Goal: Transaction & Acquisition: Purchase product/service

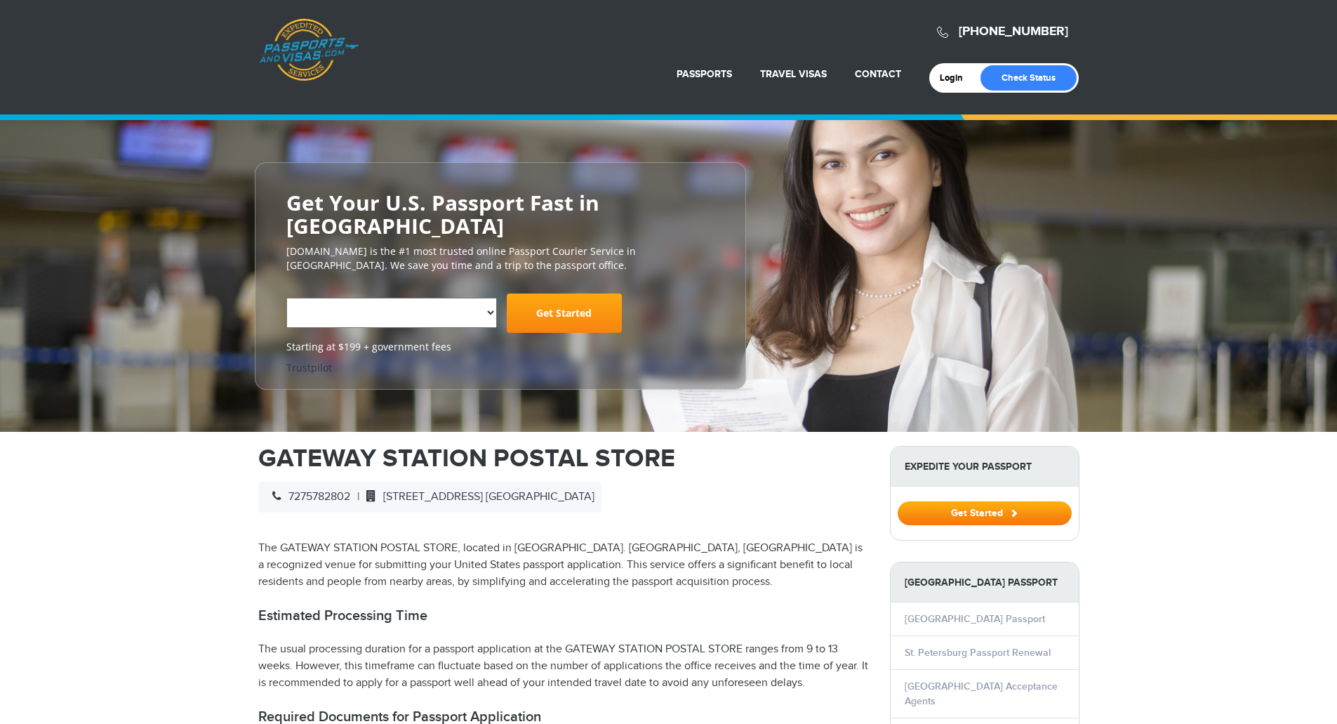
select select "**********"
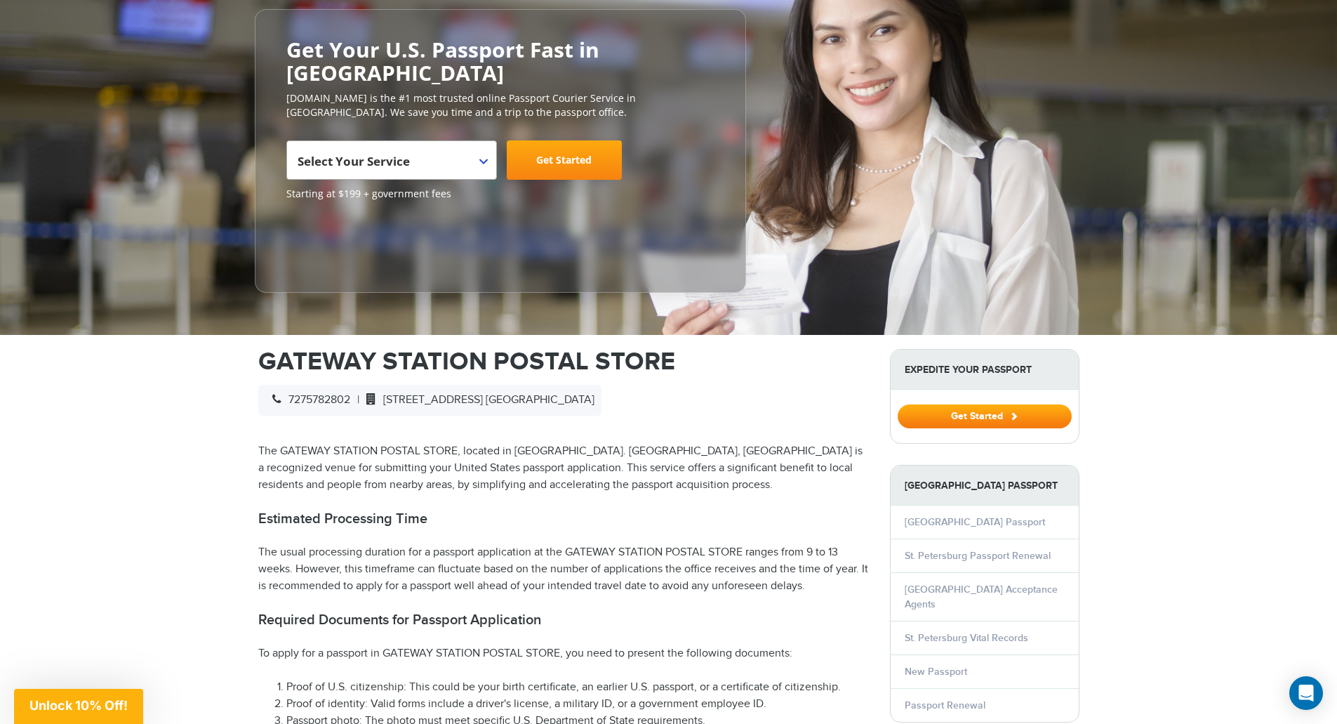
scroll to position [70, 0]
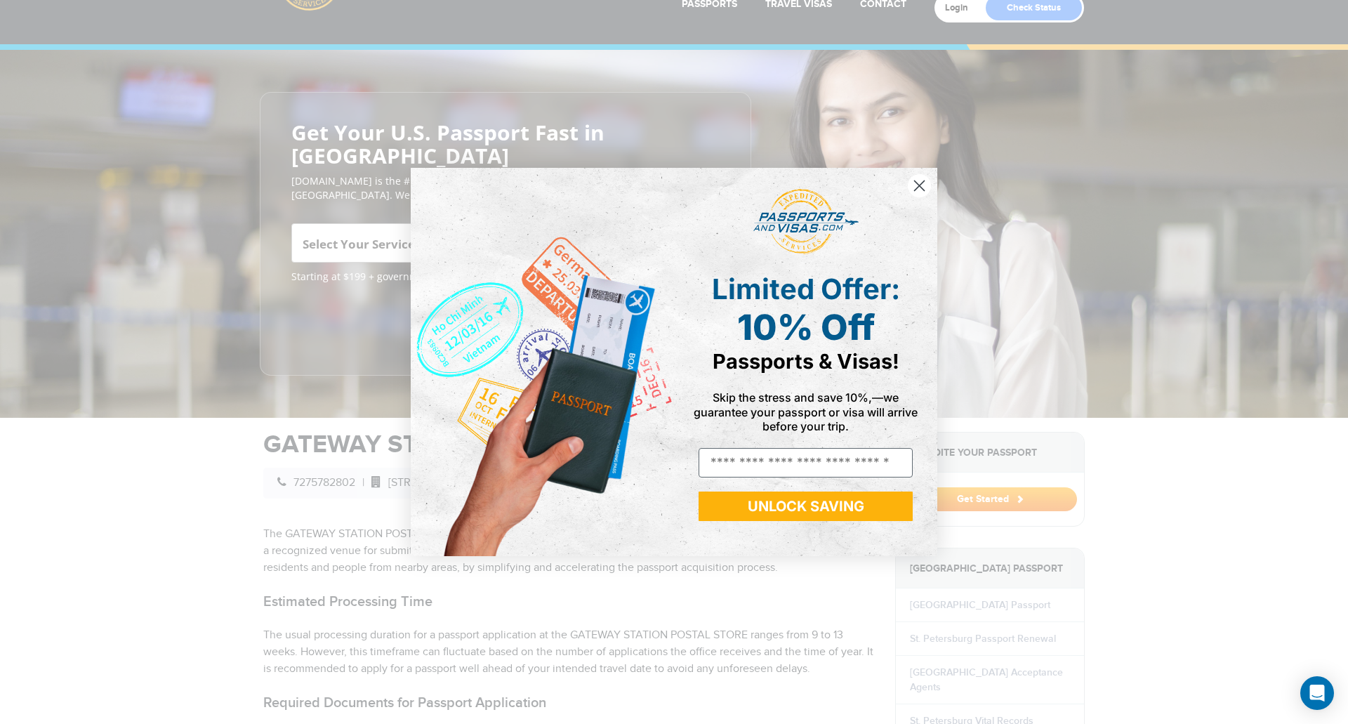
click at [921, 185] on icon "Close dialog" at bounding box center [920, 185] width 10 height 10
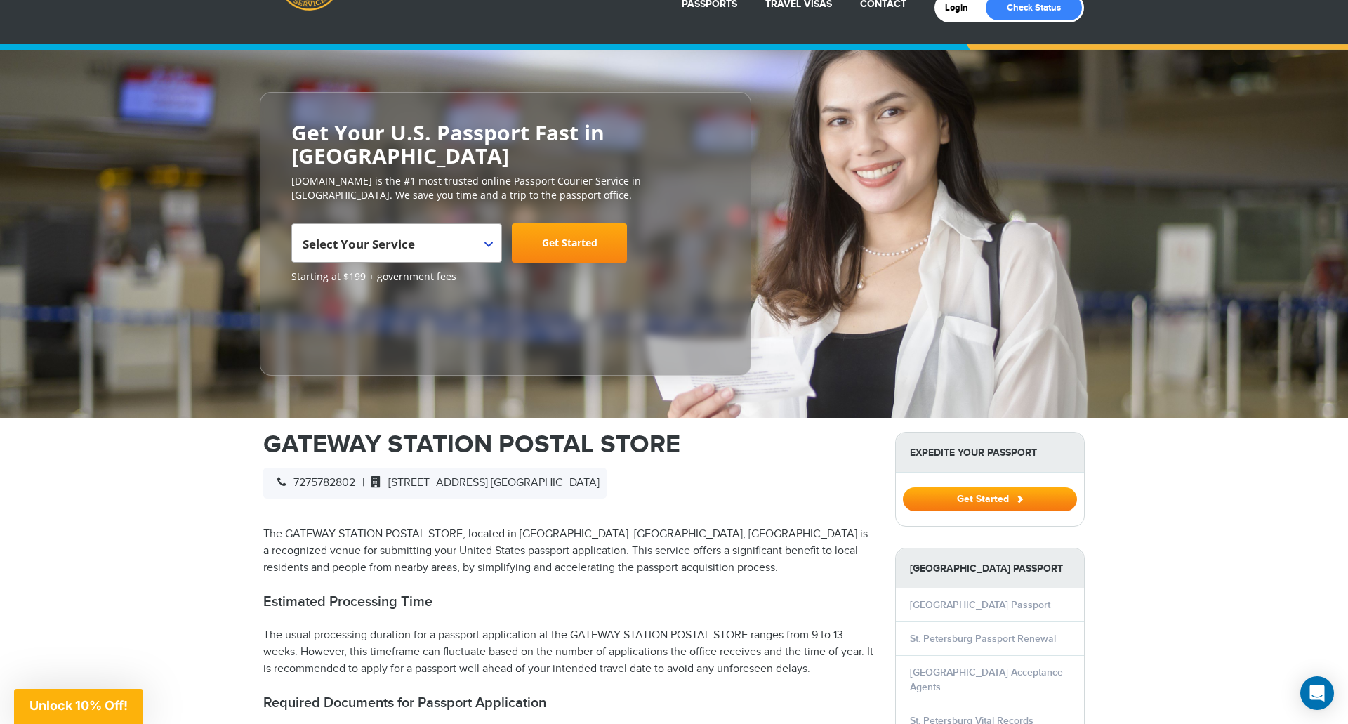
drag, startPoint x: 921, startPoint y: 185, endPoint x: 774, endPoint y: 245, distance: 159.3
click at [918, 223] on icon "Close dialog" at bounding box center [920, 228] width 10 height 10
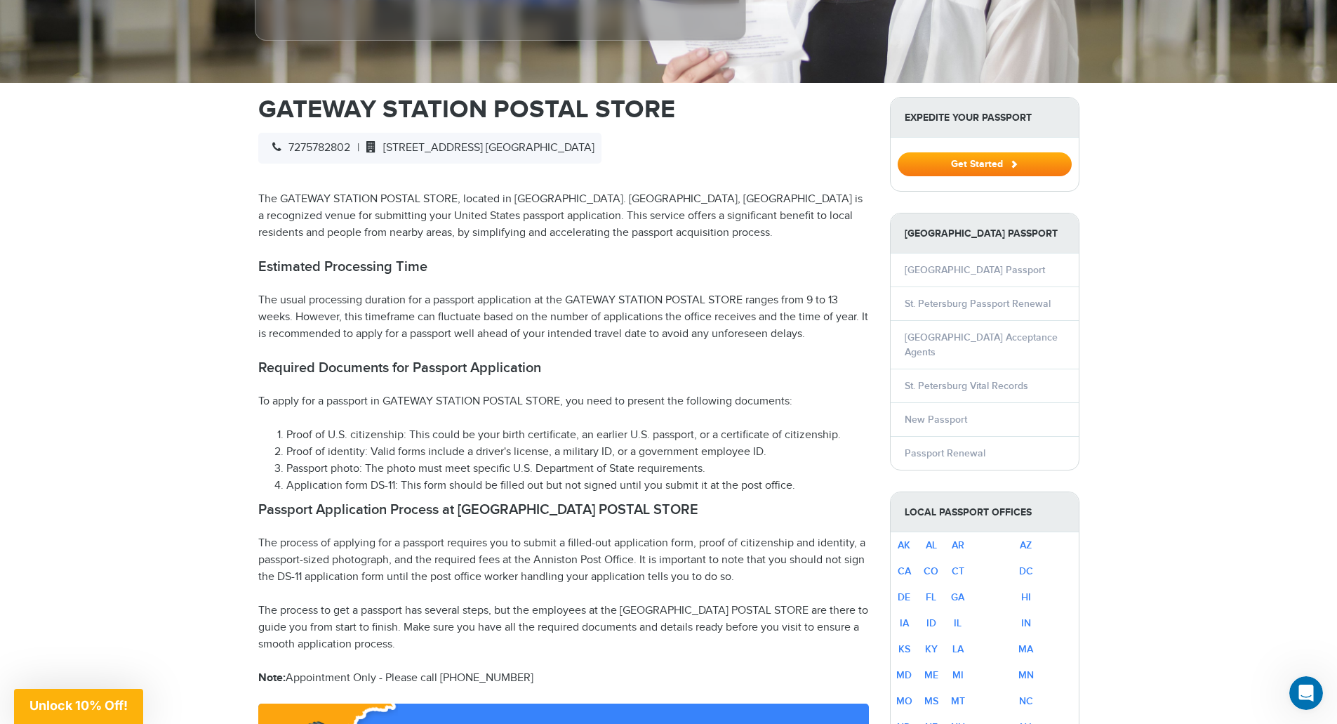
scroll to position [491, 0]
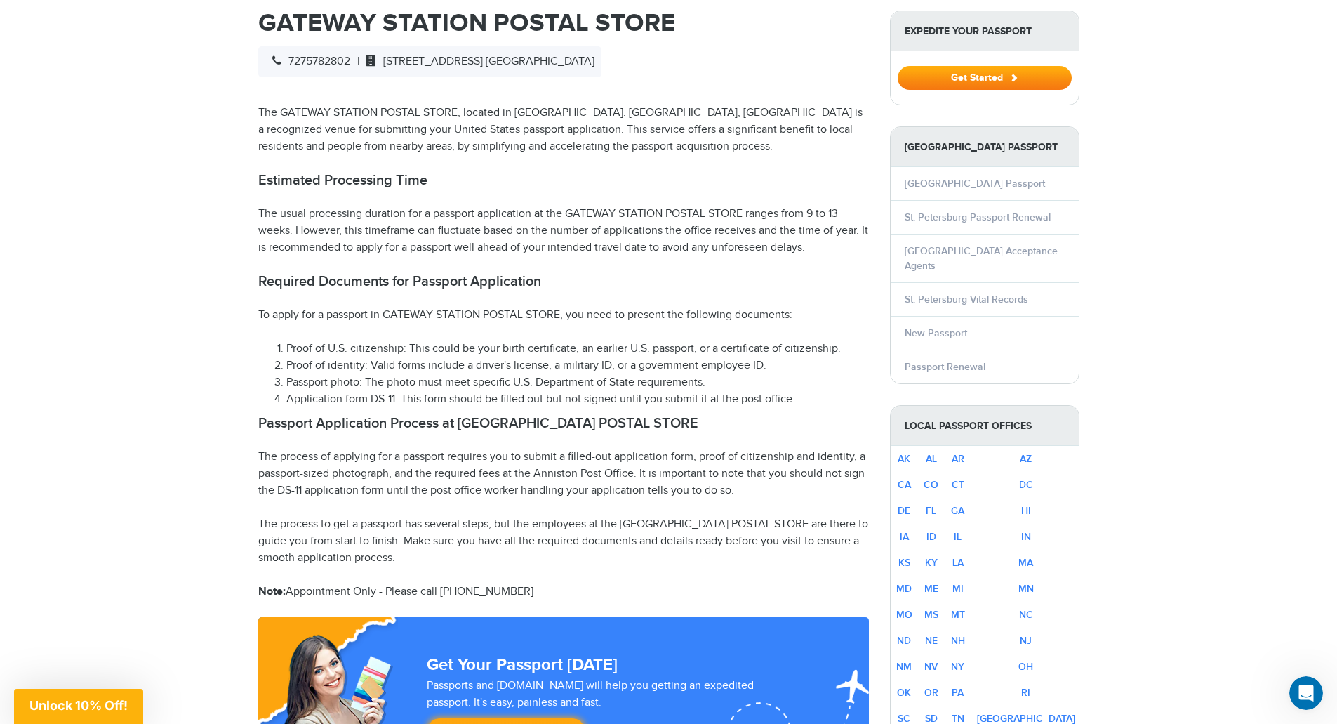
click at [403, 273] on h2 "Required Documents for Passport Application" at bounding box center [563, 281] width 611 height 17
click at [399, 355] on li "Proof of U.S. citizenship: This could be your birth certificate, an earlier U.S…" at bounding box center [577, 348] width 583 height 17
click at [376, 369] on li "Proof of identity: Valid forms include a driver's license, a military ID, or a …" at bounding box center [577, 365] width 583 height 17
click at [444, 358] on li "Proof of identity: Valid forms include a driver's license, a military ID, or a …" at bounding box center [577, 365] width 583 height 17
click at [383, 371] on li "Proof of identity: Valid forms include a driver's license, a military ID, or a …" at bounding box center [577, 365] width 583 height 17
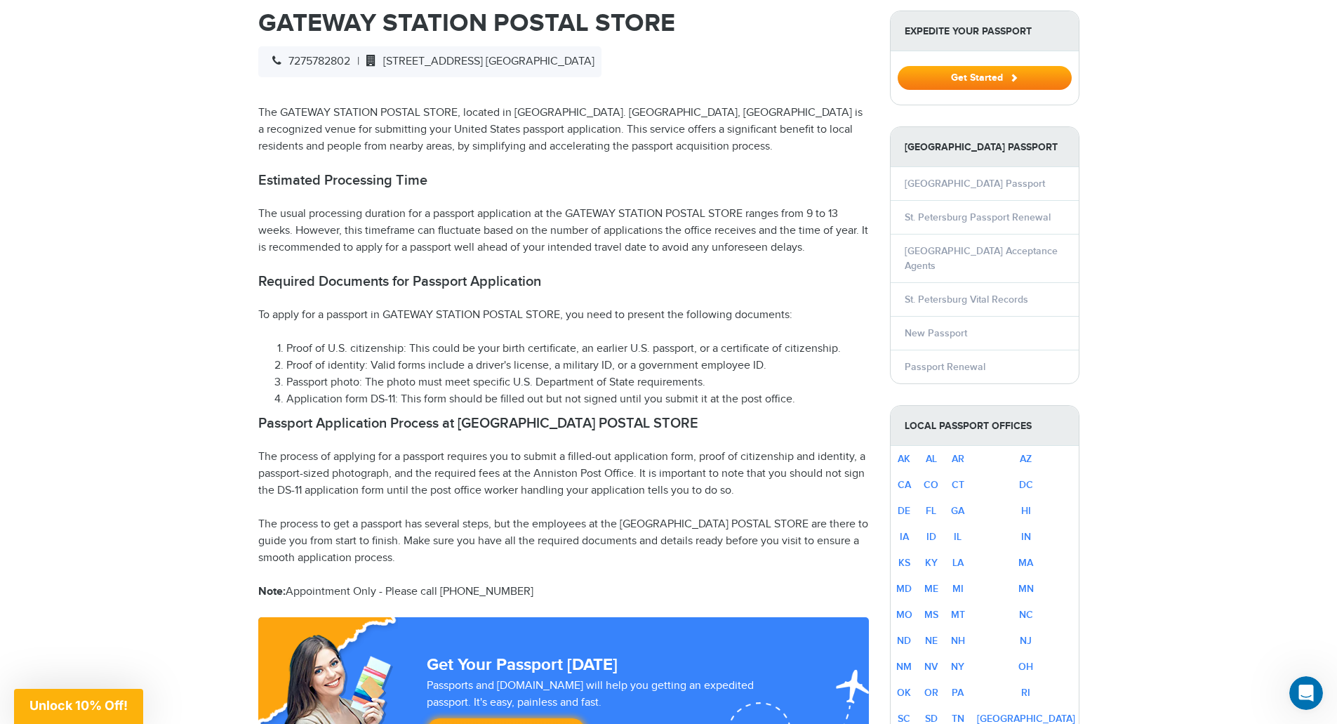
click at [456, 367] on li "Proof of identity: Valid forms include a driver's license, a military ID, or a …" at bounding box center [577, 365] width 583 height 17
click at [428, 386] on li "Passport photo: The photo must meet specific U.S. Department of State requireme…" at bounding box center [577, 382] width 583 height 17
click at [398, 381] on li "Passport photo: The photo must meet specific U.S. Department of State requireme…" at bounding box center [577, 382] width 583 height 17
click at [483, 381] on li "Passport photo: The photo must meet specific U.S. Department of State requireme…" at bounding box center [577, 382] width 583 height 17
click at [498, 381] on li "Passport photo: The photo must meet specific U.S. Department of State requireme…" at bounding box center [577, 382] width 583 height 17
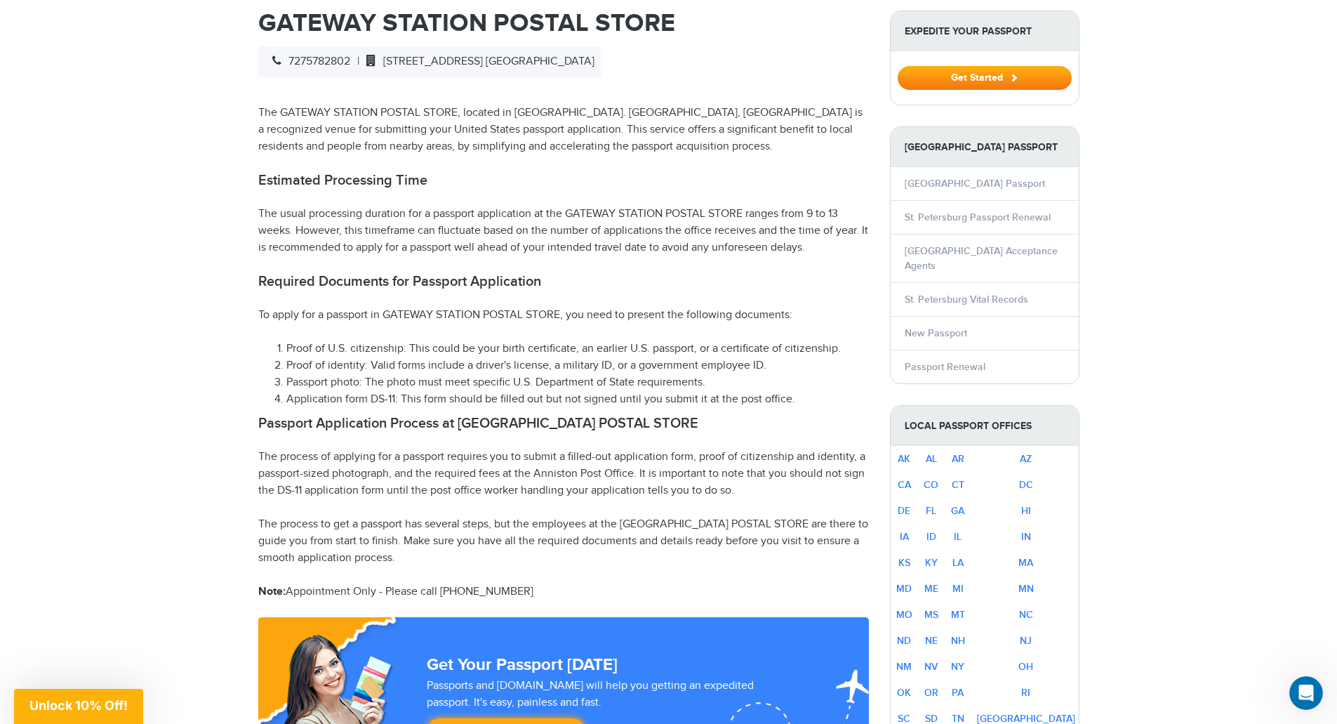
click at [491, 382] on li "Passport photo: The photo must meet specific U.S. Department of State requireme…" at bounding box center [577, 382] width 583 height 17
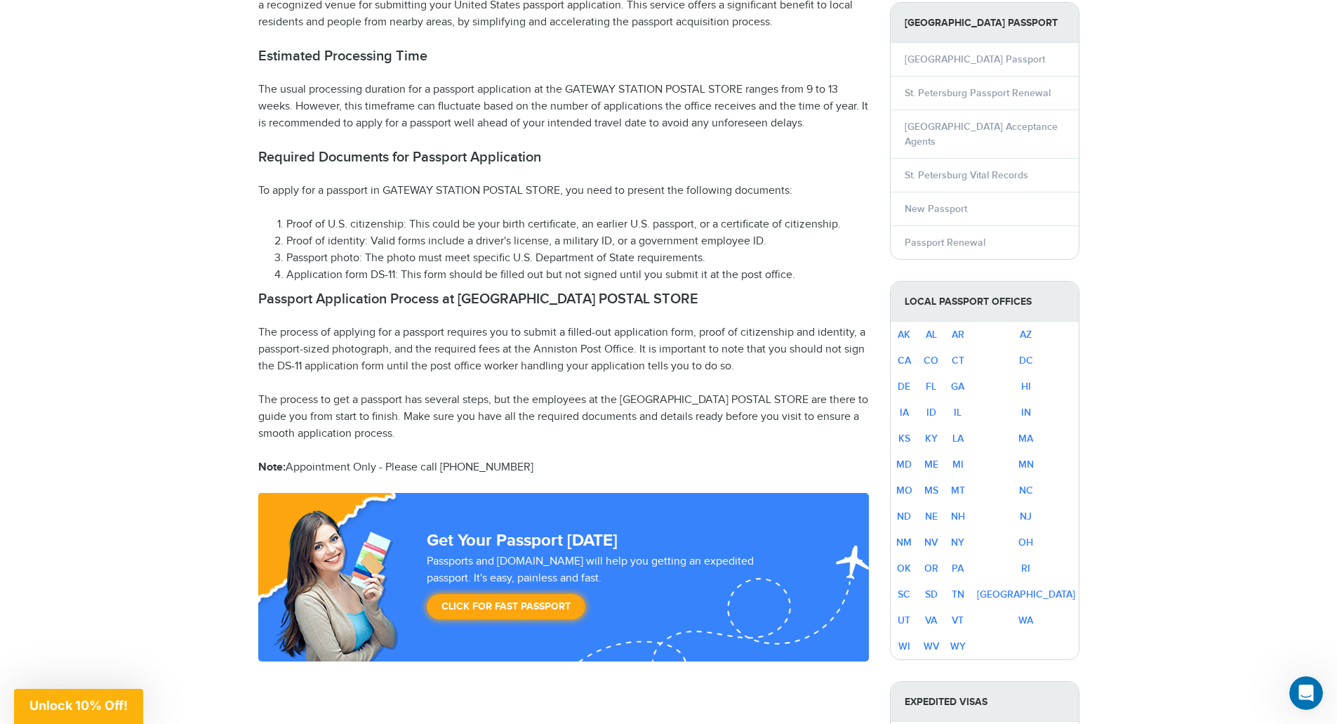
scroll to position [632, 0]
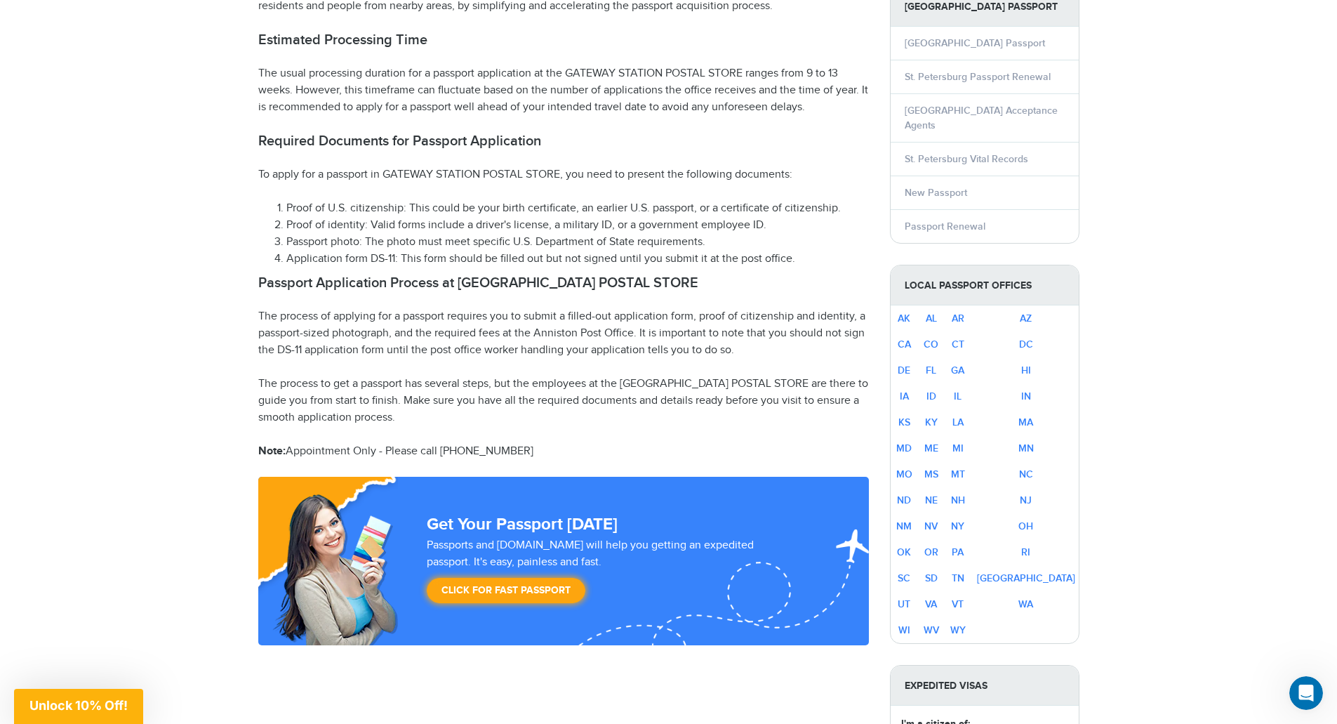
click at [472, 336] on p "The process of applying for a passport requires you to submit a filled-out appl…" at bounding box center [563, 333] width 611 height 51
click at [389, 353] on p "The process of applying for a passport requires you to submit a filled-out appl…" at bounding box center [563, 333] width 611 height 51
click at [309, 355] on p "The process of applying for a passport requires you to submit a filled-out appl…" at bounding box center [563, 333] width 611 height 51
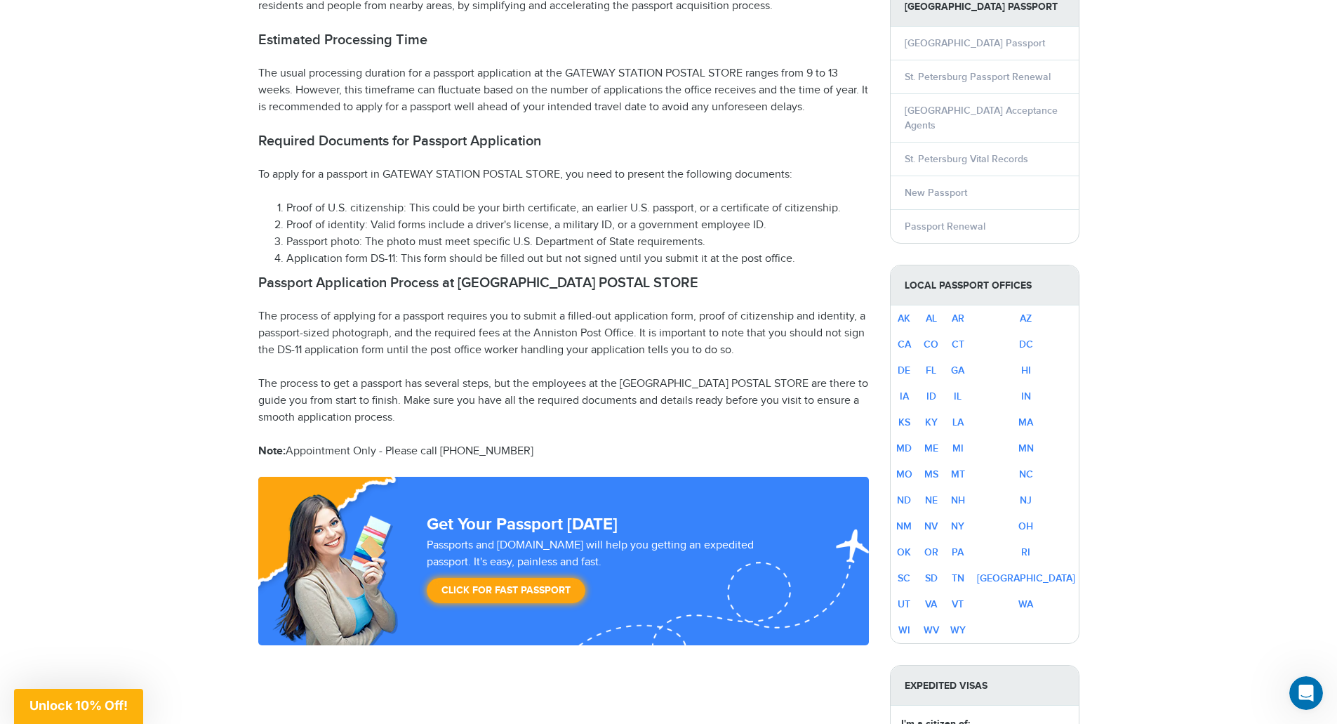
click at [480, 332] on p "The process of applying for a passport requires you to submit a filled-out appl…" at bounding box center [563, 333] width 611 height 51
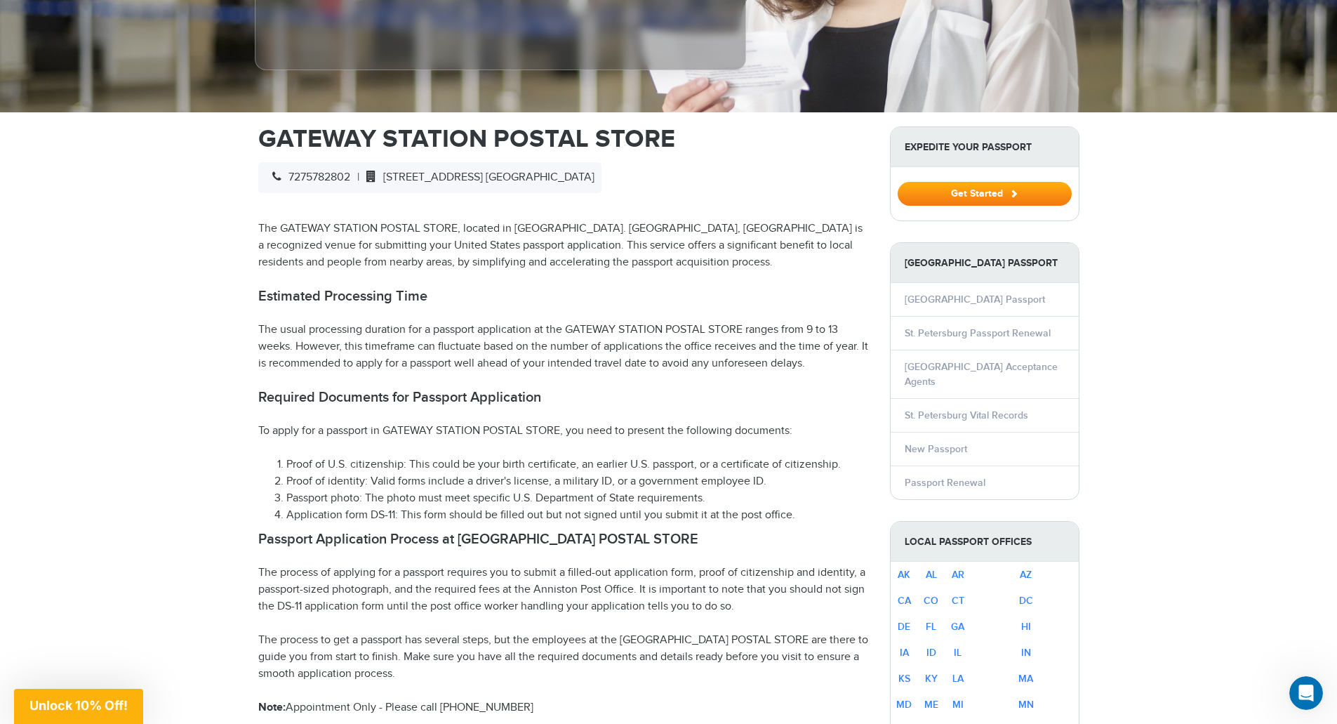
scroll to position [351, 0]
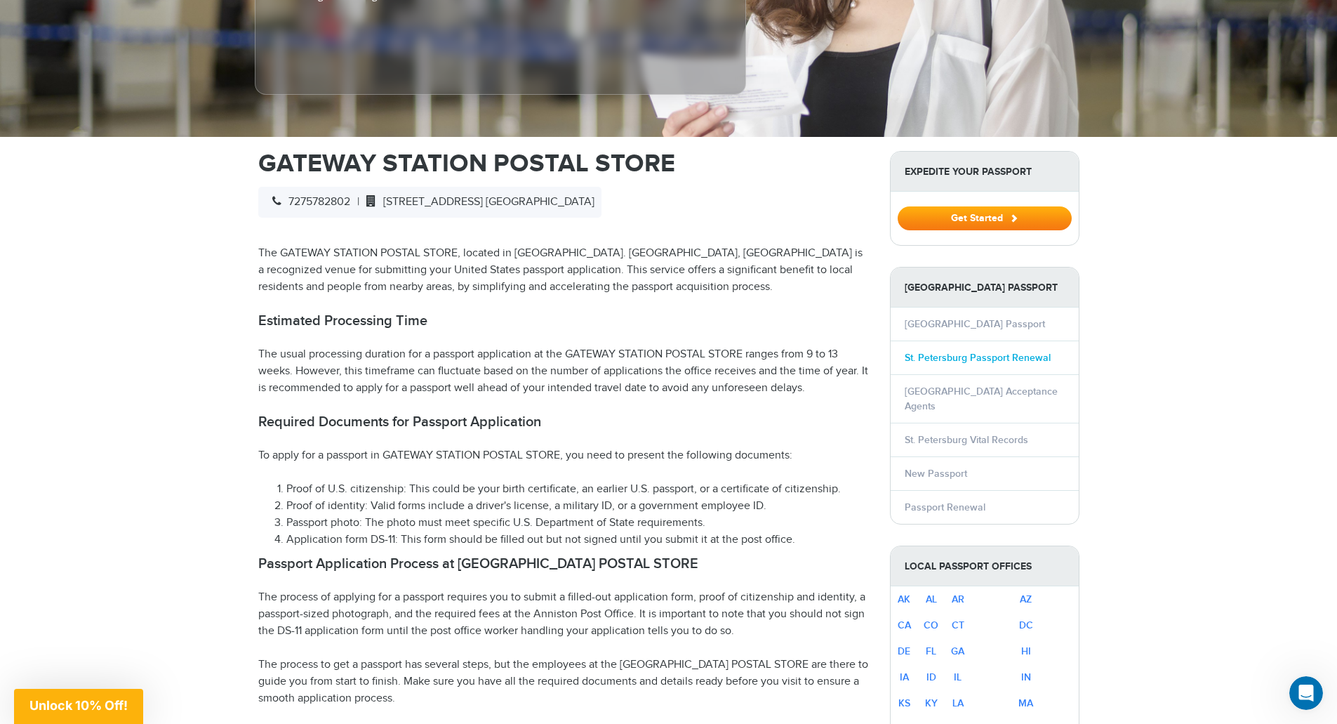
click at [958, 354] on link "St. Petersburg Passport Renewal" at bounding box center [978, 358] width 146 height 12
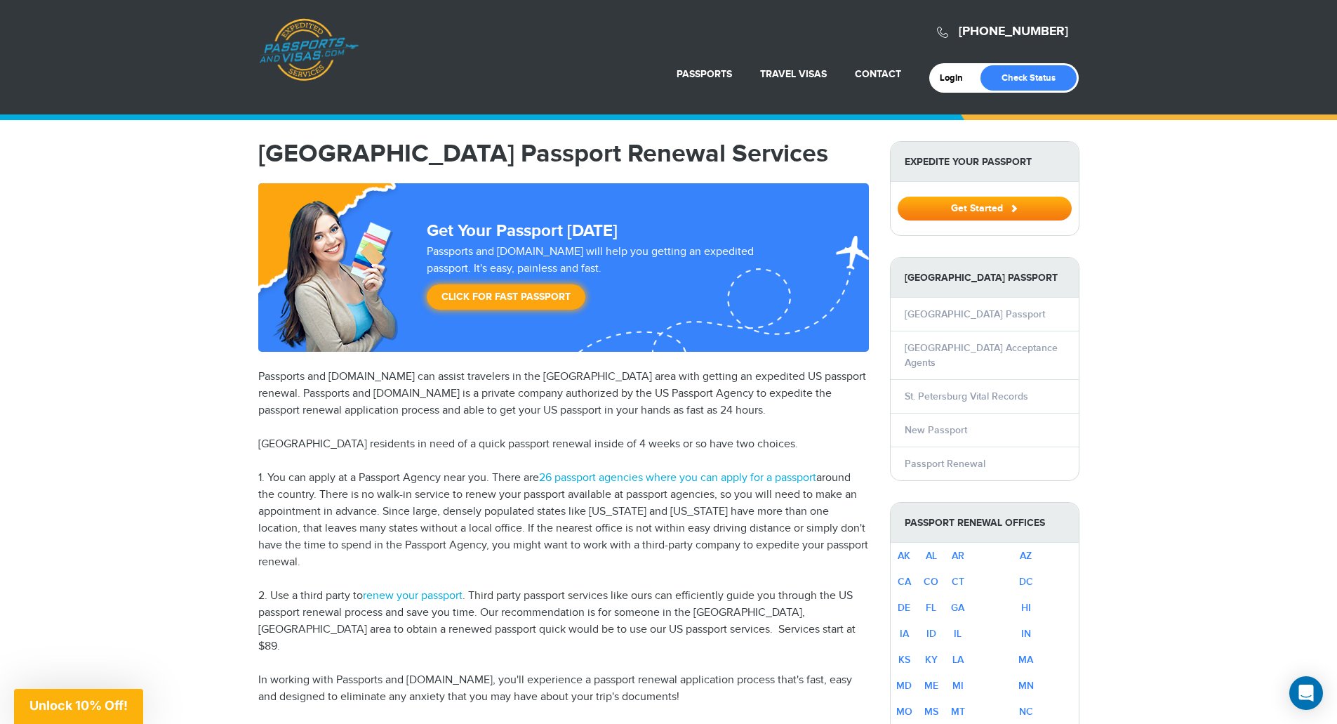
click at [333, 409] on p "Passports and [DOMAIN_NAME] can assist travelers in the [GEOGRAPHIC_DATA] area …" at bounding box center [563, 394] width 611 height 51
drag, startPoint x: 487, startPoint y: 411, endPoint x: 461, endPoint y: 431, distance: 33.6
click at [486, 411] on p "Passports and [DOMAIN_NAME] can assist travelers in the [GEOGRAPHIC_DATA] area …" at bounding box center [563, 394] width 611 height 51
click at [430, 478] on p "1. You can apply at a Passport Agency near you. There are 26 passport agencies …" at bounding box center [563, 520] width 611 height 101
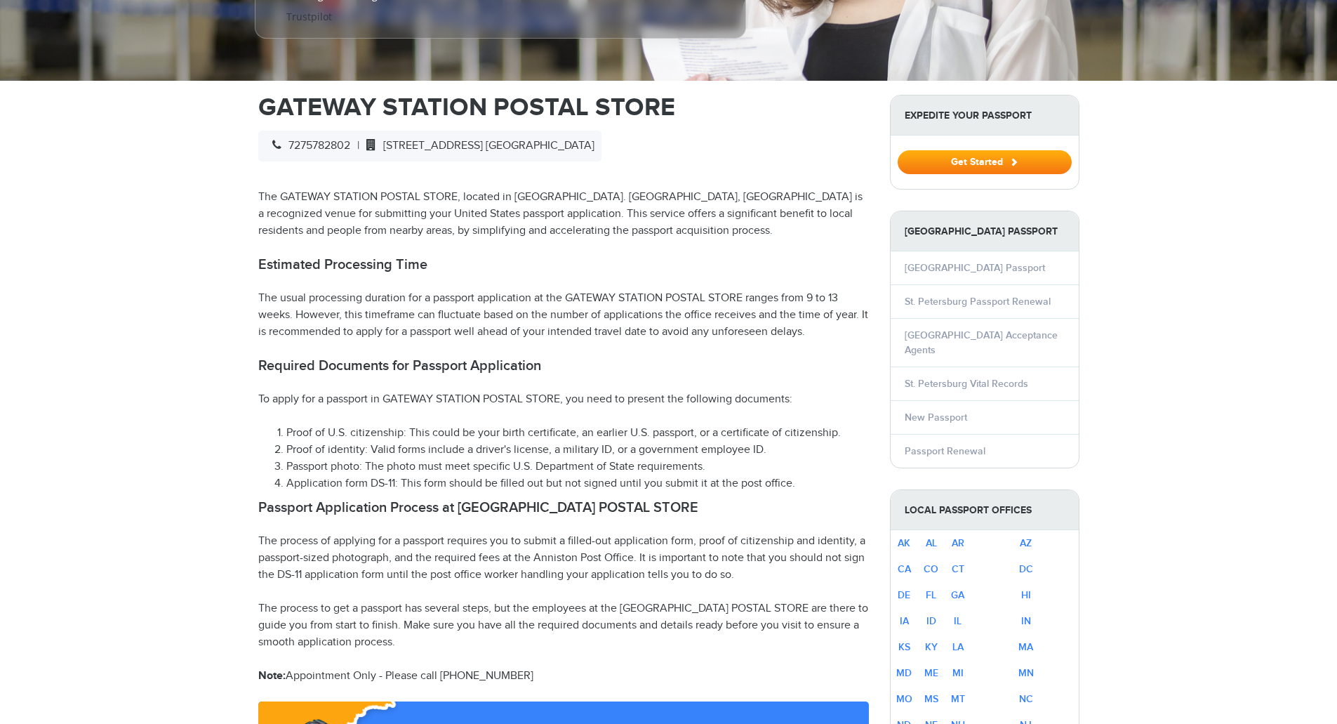
select select "**********"
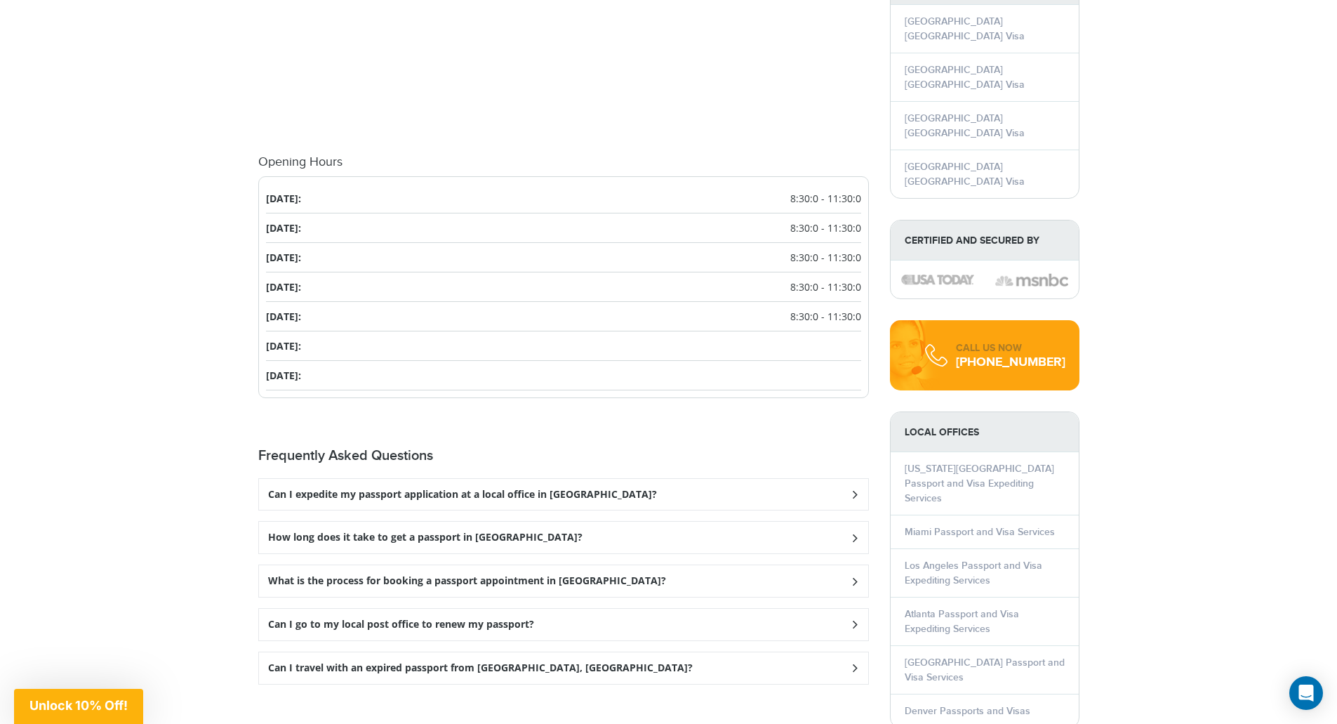
scroll to position [1615, 0]
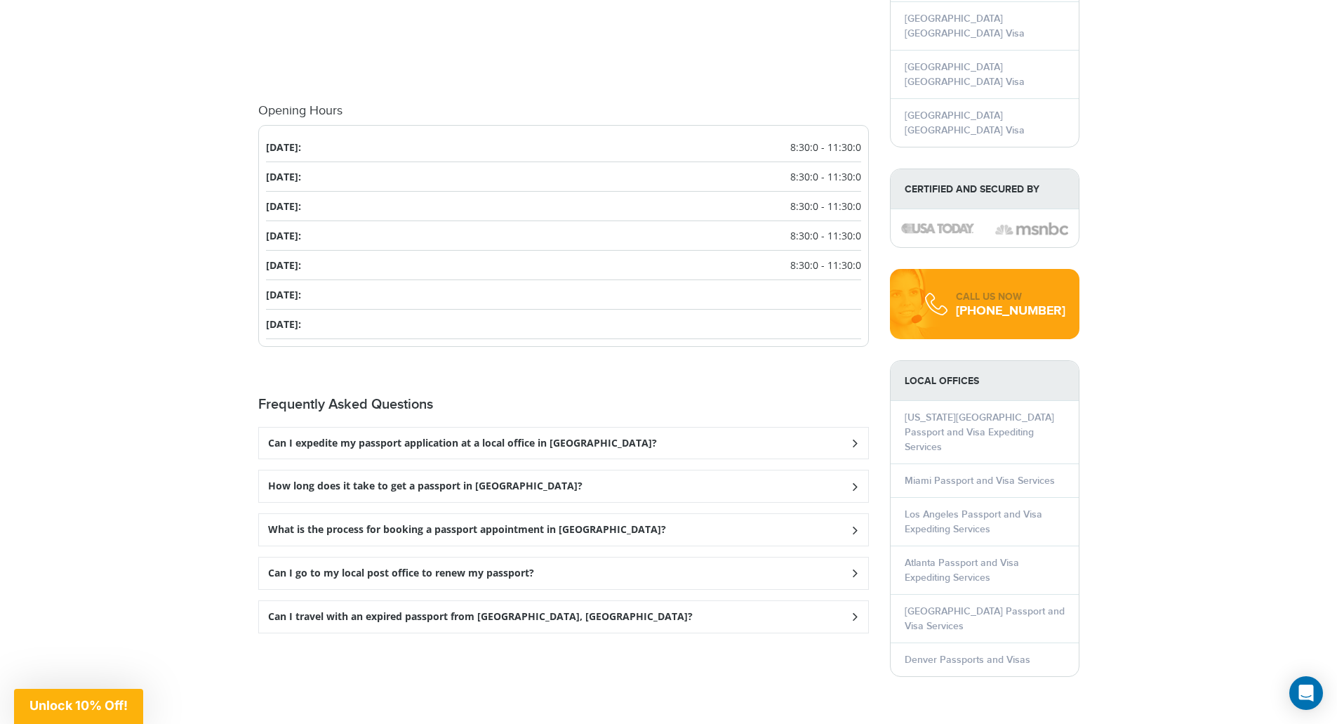
click at [849, 444] on icon at bounding box center [854, 442] width 14 height 9
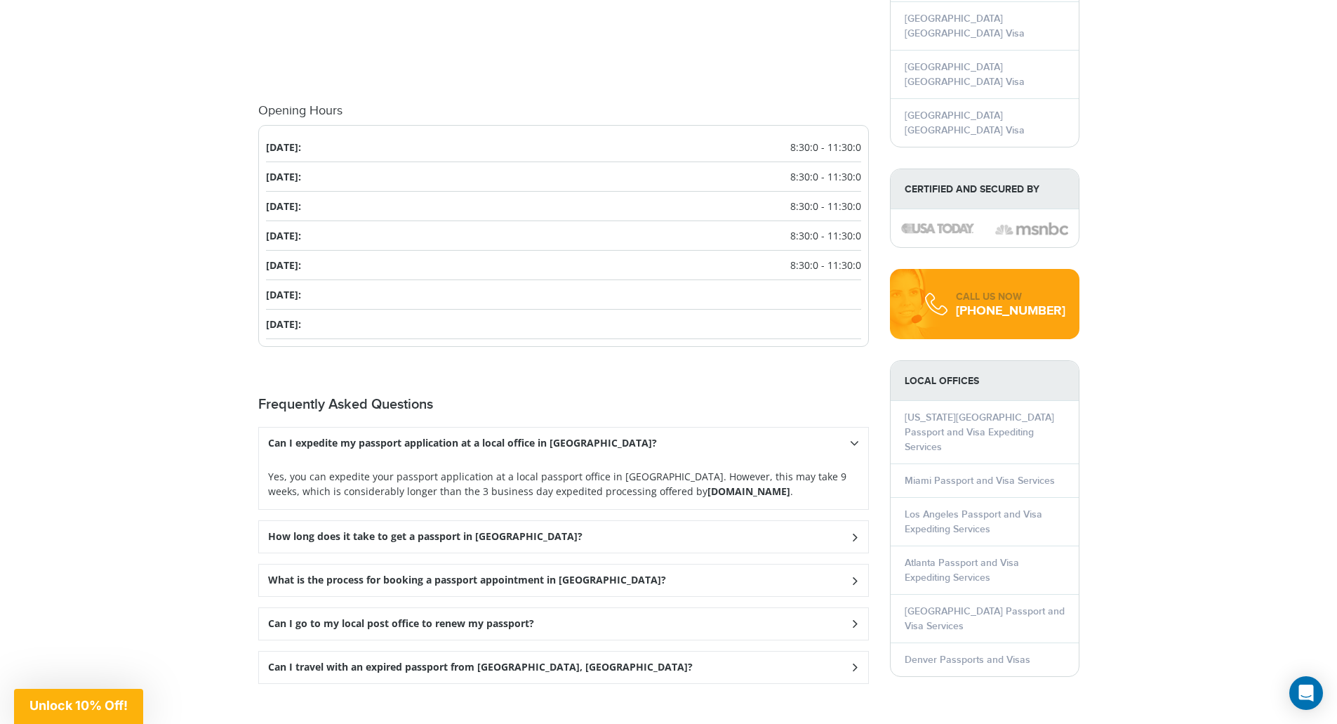
click at [416, 482] on p "Yes, you can expedite your passport application at a local passport office in S…" at bounding box center [563, 483] width 591 height 29
click at [448, 480] on p "Yes, you can expedite your passport application at a local passport office in S…" at bounding box center [563, 483] width 591 height 29
click at [408, 482] on p "Yes, you can expedite your passport application at a local passport office in S…" at bounding box center [563, 483] width 591 height 29
click at [475, 491] on p "Yes, you can expedite your passport application at a local passport office in S…" at bounding box center [563, 483] width 591 height 29
click at [491, 477] on p "Yes, you can expedite your passport application at a local passport office in S…" at bounding box center [563, 483] width 591 height 29
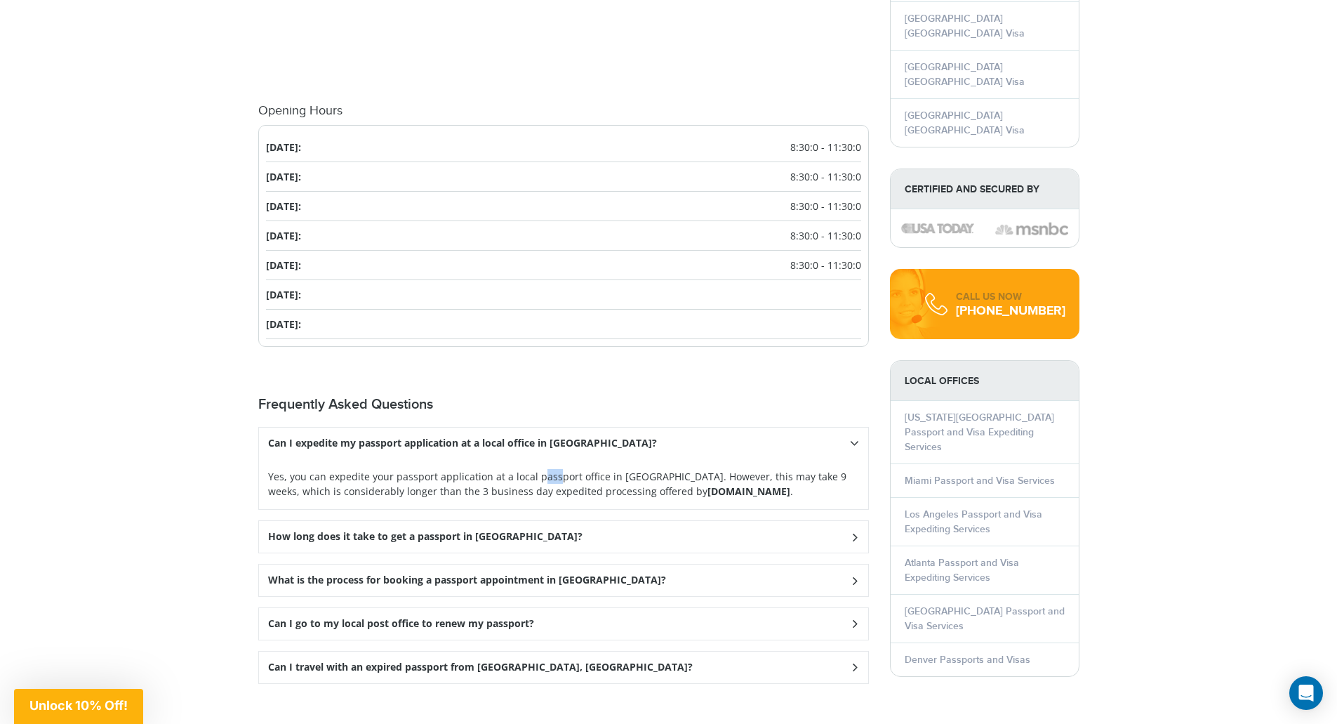
click at [491, 477] on p "Yes, you can expedite your passport application at a local passport office in S…" at bounding box center [563, 483] width 591 height 29
click at [563, 488] on p "Yes, you can expedite your passport application at a local passport office in S…" at bounding box center [563, 483] width 591 height 29
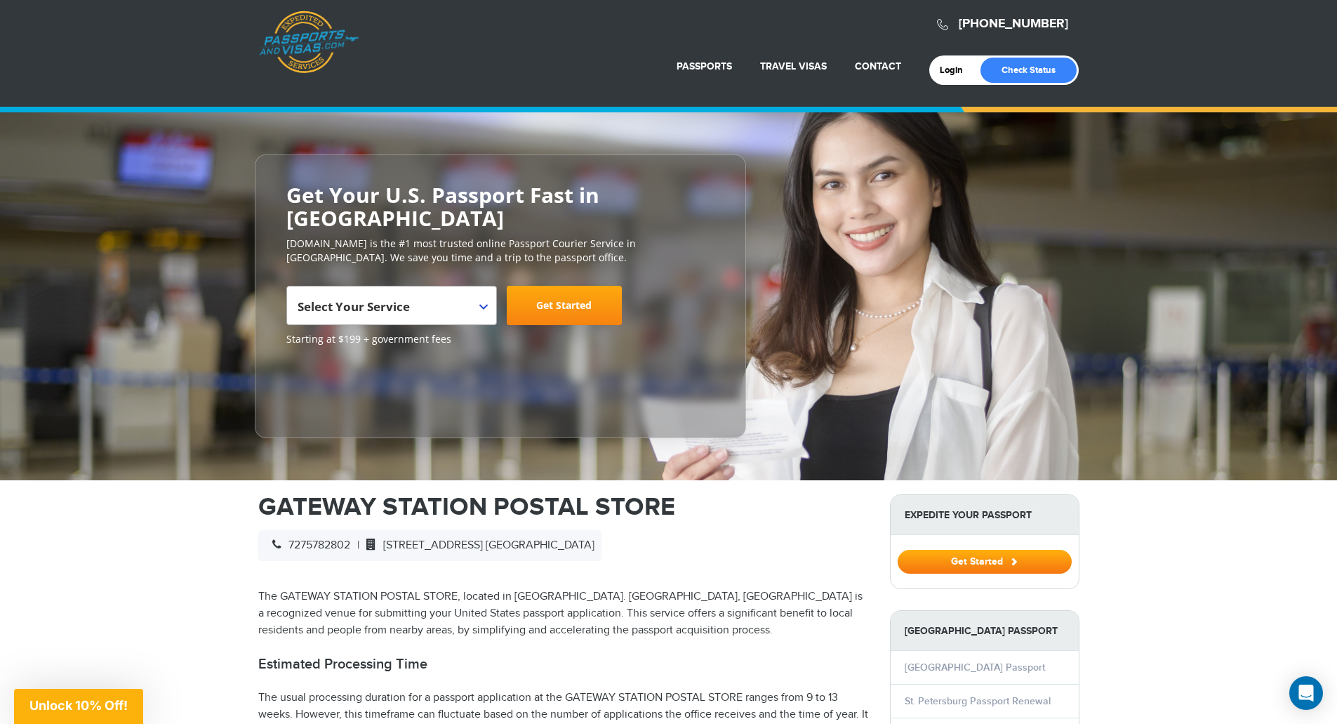
scroll to position [0, 0]
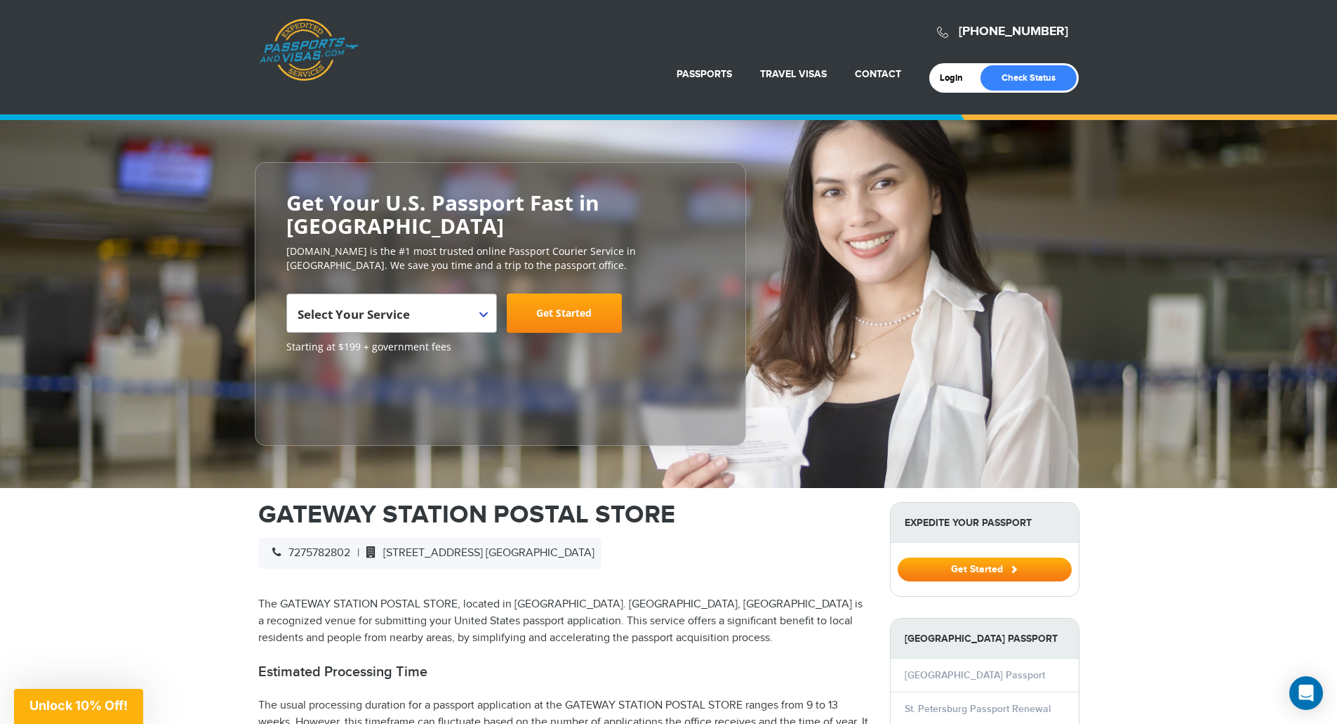
click at [1167, 41] on header "800-860-8610 Passports & Visas.com Login Check Status Passports Passport Renewa…" at bounding box center [668, 57] width 1337 height 114
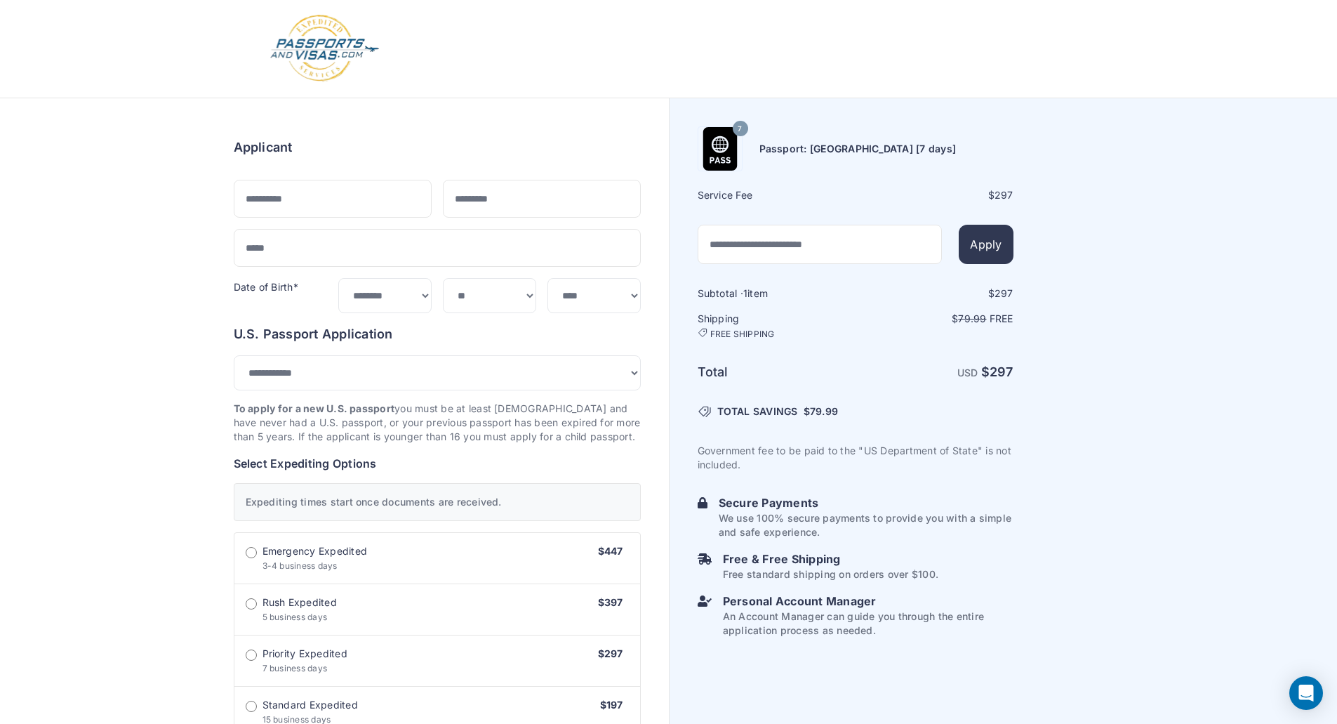
select select "***"
